Goal: Transaction & Acquisition: Subscribe to service/newsletter

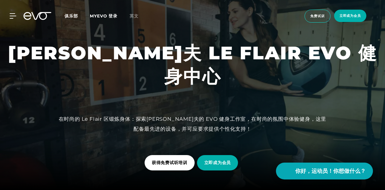
click at [334, 55] on div at bounding box center [192, 95] width 385 height 190
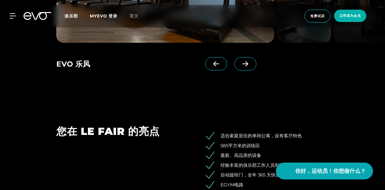
scroll to position [633, 0]
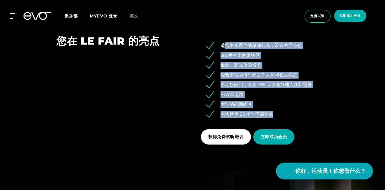
drag, startPoint x: 227, startPoint y: 44, endPoint x: 300, endPoint y: 114, distance: 101.3
click at [300, 114] on ul "适合家庭居住的单间公寓，设有客厅特色 585平方米的训练区 最新、高品质的设备 经验丰富的俱乐部工作人员和私人教练 自动旋转门，全年 365 天快速办理入住和…" at bounding box center [265, 79] width 128 height 75
click at [254, 100] on ul "适合家庭居住的单间公寓，设有客厅特色 585平方米的训练区 最新、高品质的设备 经验丰富的俱乐部工作人员和私人教练 自动旋转门，全年 365 天快速办理入住和…" at bounding box center [265, 79] width 128 height 75
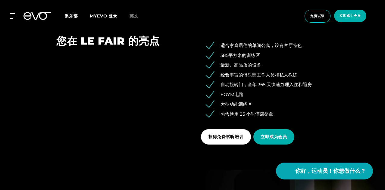
click at [254, 111] on font "包含使用 25 小时酒店桑拿" at bounding box center [247, 114] width 53 height 6
click at [254, 115] on font "包含使用 25 小时酒店桑拿" at bounding box center [247, 114] width 53 height 6
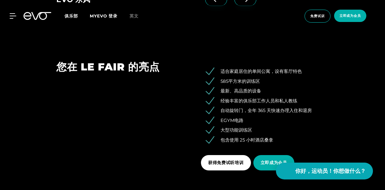
scroll to position [663, 0]
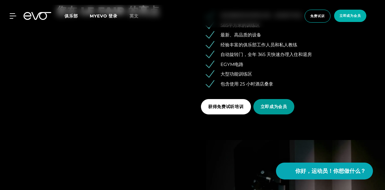
click at [278, 104] on span "立即成为会员" at bounding box center [274, 107] width 27 height 6
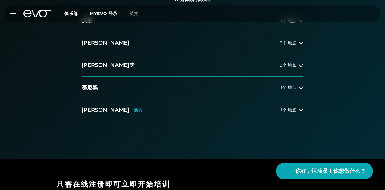
scroll to position [151, 0]
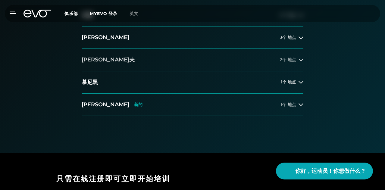
click at [299, 62] on icon at bounding box center [301, 60] width 5 height 5
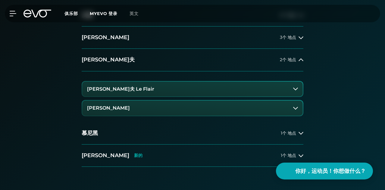
click at [299, 97] on button "[PERSON_NAME]夫 Le Flair" at bounding box center [192, 89] width 221 height 15
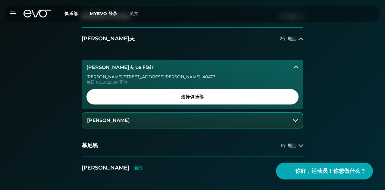
scroll to position [181, 0]
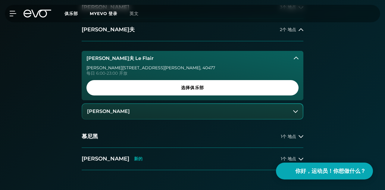
click at [295, 114] on icon at bounding box center [295, 111] width 5 height 5
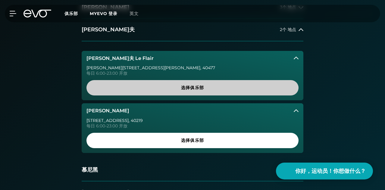
click at [184, 96] on span "选择俱乐部" at bounding box center [193, 87] width 212 height 15
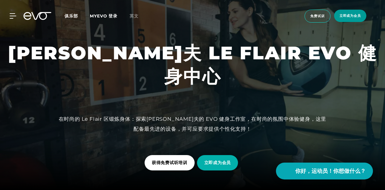
click at [346, 17] on font "立即成为会员" at bounding box center [350, 16] width 21 height 4
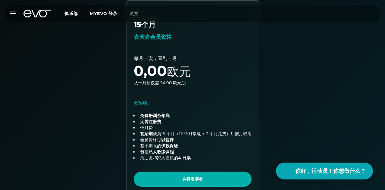
scroll to position [218, 0]
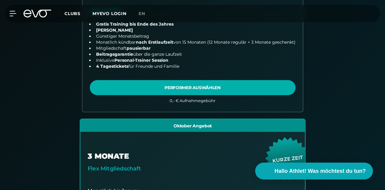
scroll to position [278, 0]
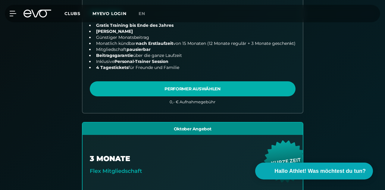
drag, startPoint x: 357, startPoint y: 57, endPoint x: 384, endPoint y: 27, distance: 39.7
click at [384, 27] on div "Wähle deinen Club 2. Wähle deine Mitgliedschaft 3. Starte dein Training Club : …" at bounding box center [192, 192] width 385 height 687
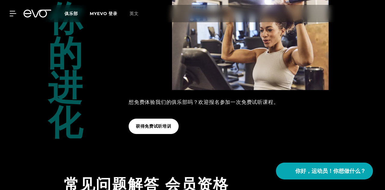
scroll to position [1001, 0]
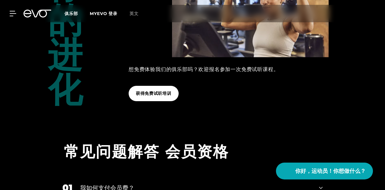
scroll to position [1031, 0]
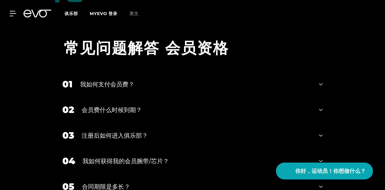
scroll to position [1134, 0]
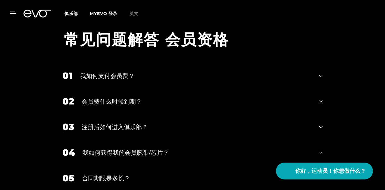
drag, startPoint x: 218, startPoint y: 98, endPoint x: 288, endPoint y: 132, distance: 78.1
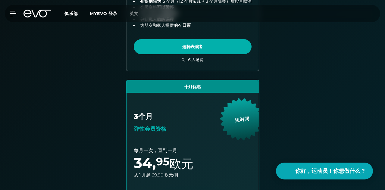
scroll to position [290, 0]
